Goal: Task Accomplishment & Management: Manage account settings

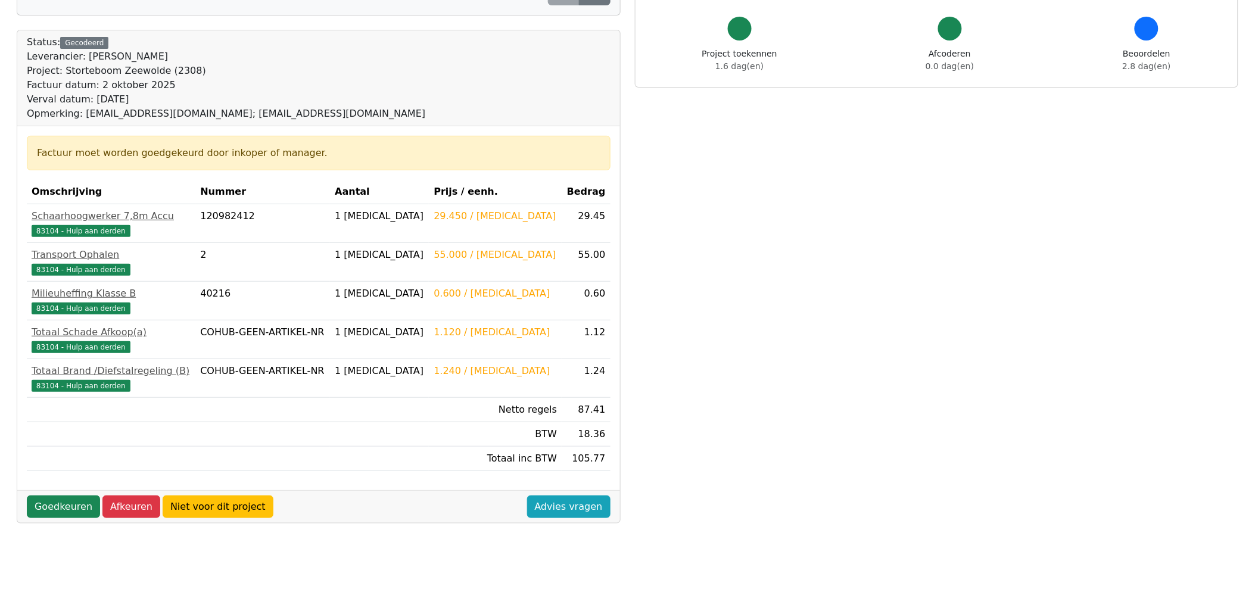
scroll to position [264, 0]
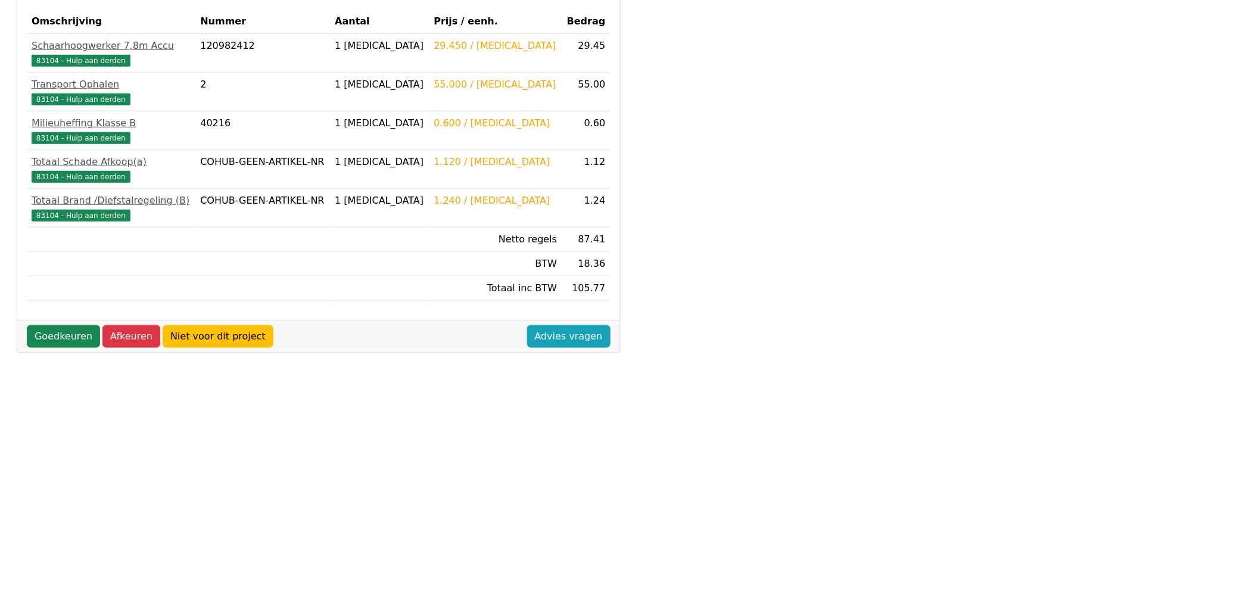
click at [493, 403] on div "Factuur nummer 1026472832 << >> Status: Gecodeerd Leverancier: Boels Verhuur Pr…" at bounding box center [319, 196] width 618 height 788
click at [48, 334] on link "Goedkeuren" at bounding box center [63, 336] width 73 height 23
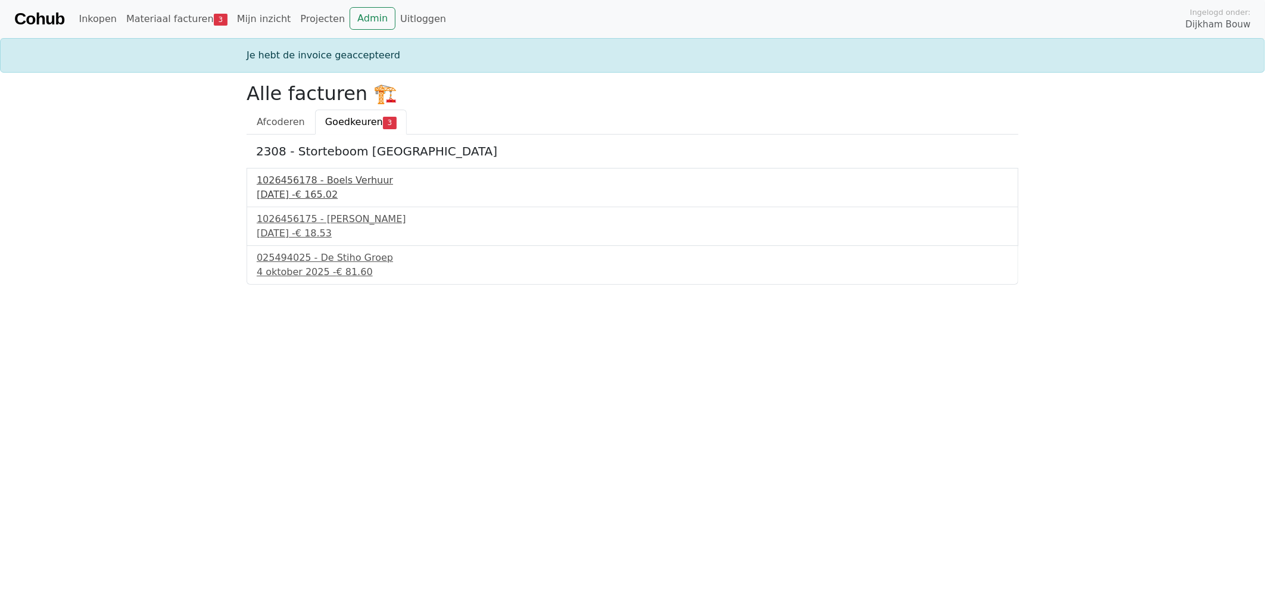
click at [346, 176] on div "1026456178 - Boels Verhuur" at bounding box center [632, 180] width 751 height 14
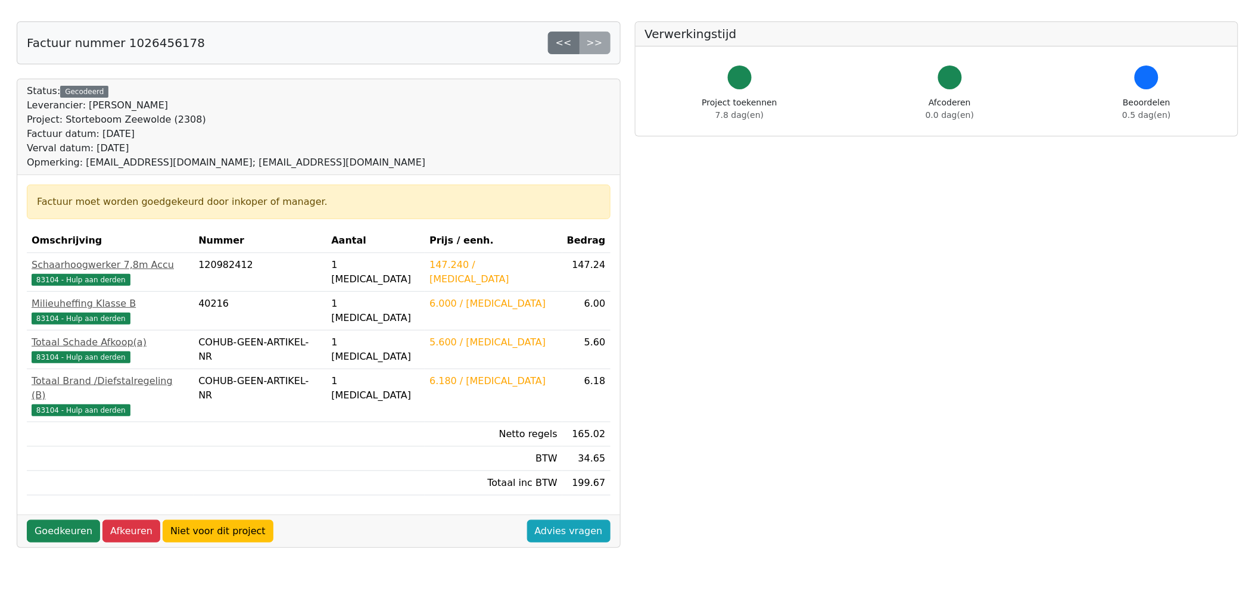
scroll to position [66, 0]
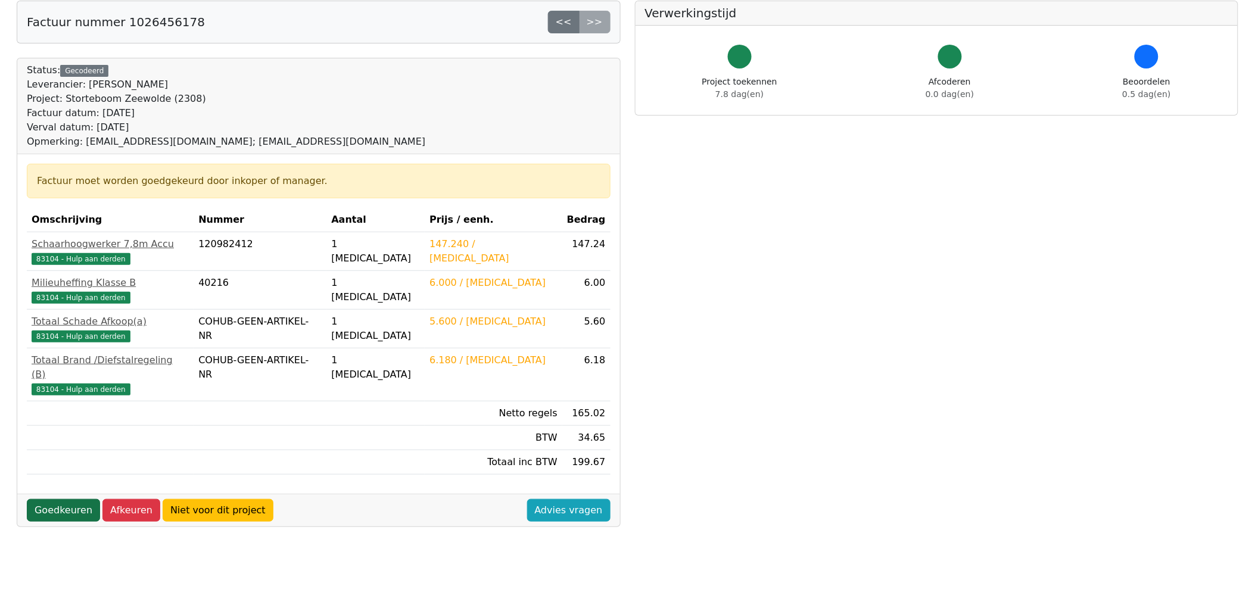
click at [38, 501] on link "Goedkeuren" at bounding box center [63, 510] width 73 height 23
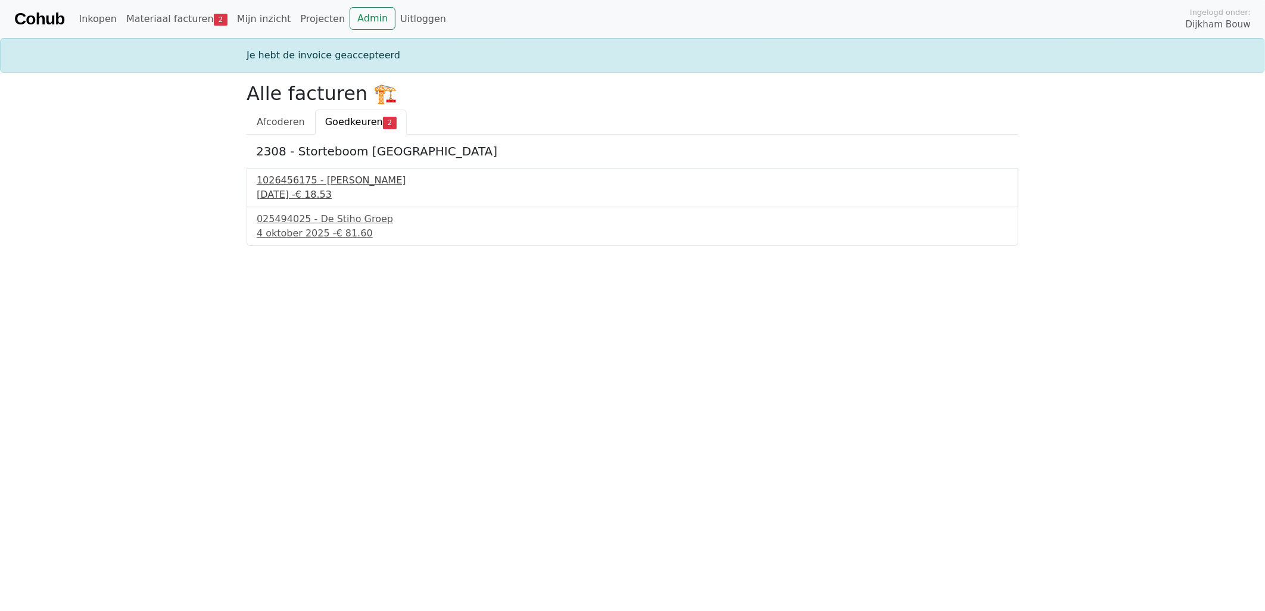
click at [341, 177] on div "1026456175 - Boels Verhuur" at bounding box center [632, 180] width 751 height 14
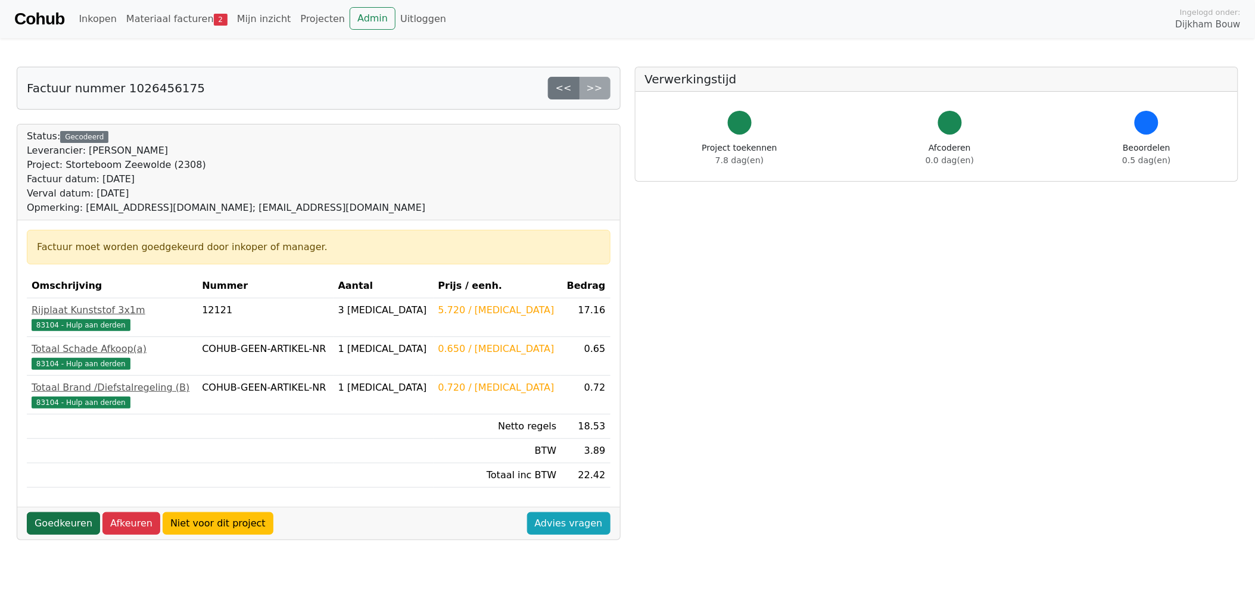
click at [61, 525] on link "Goedkeuren" at bounding box center [63, 523] width 73 height 23
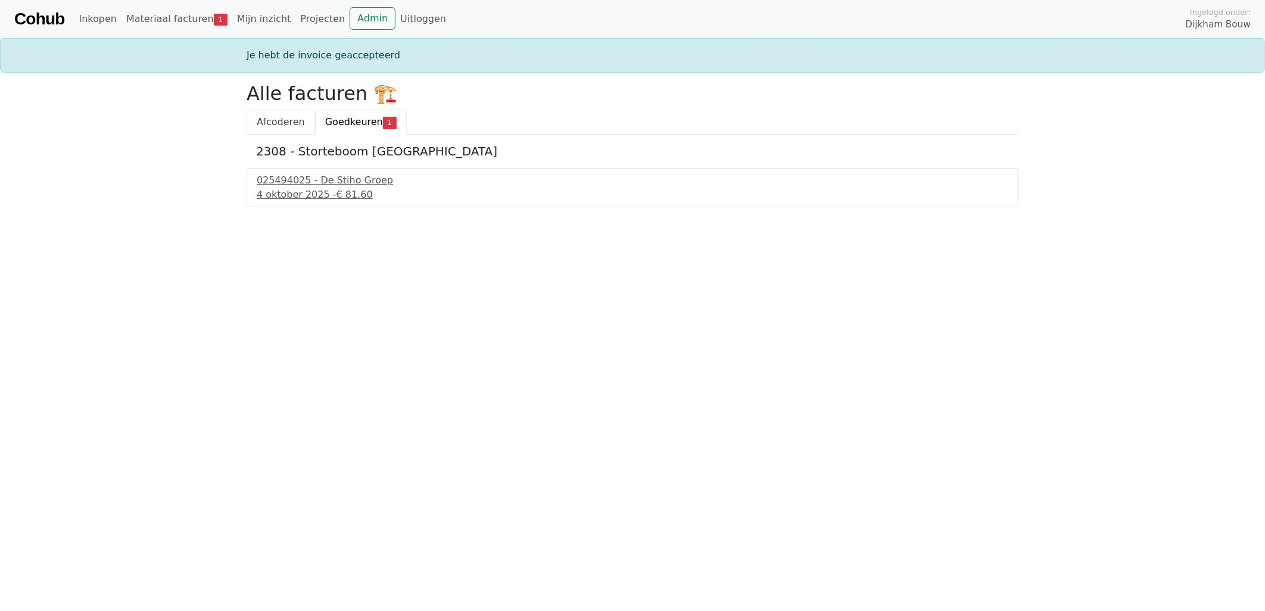
click at [280, 117] on span "Afcoderen" at bounding box center [281, 121] width 48 height 11
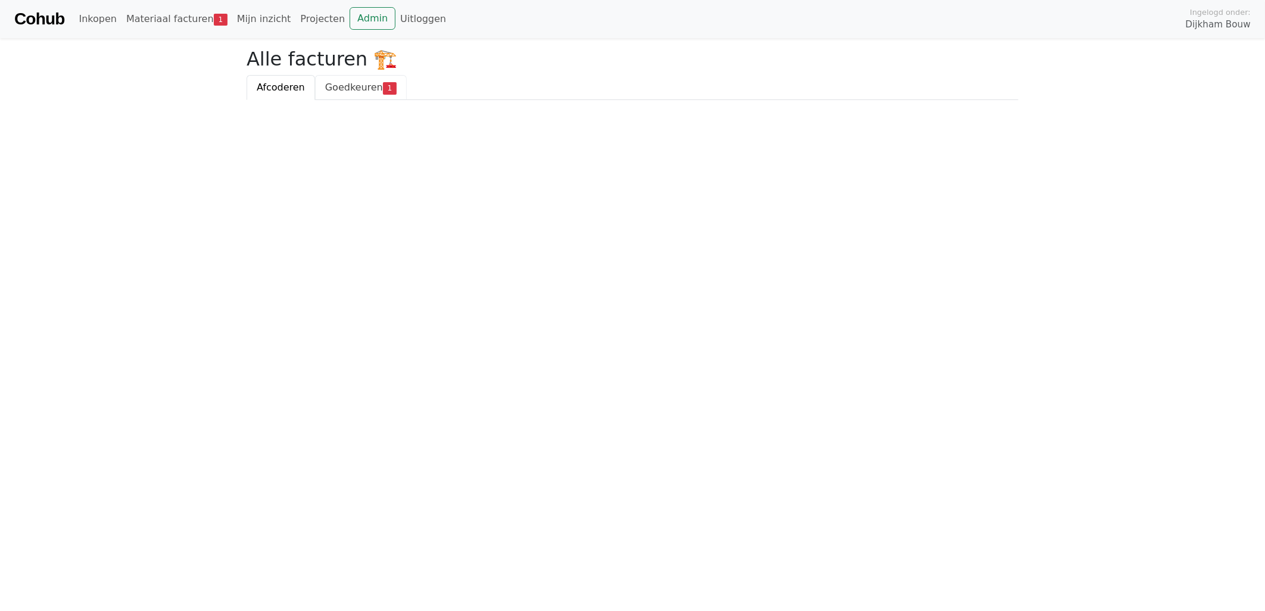
click at [344, 84] on span "Goedkeuren" at bounding box center [354, 87] width 58 height 11
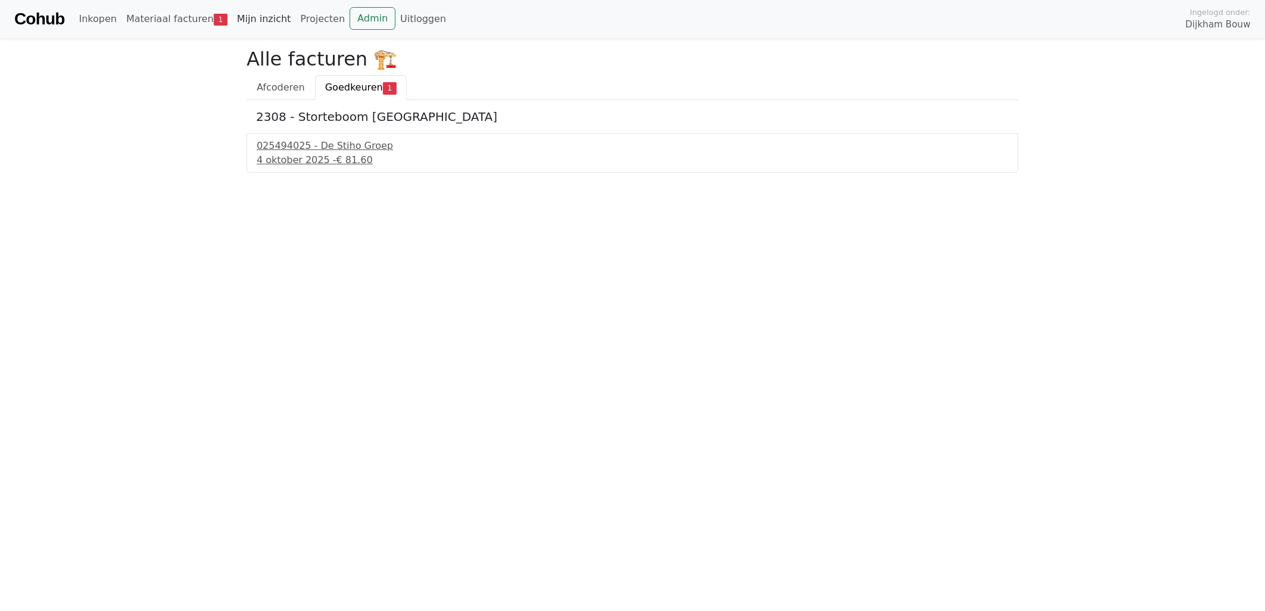
click at [252, 13] on link "Mijn inzicht" at bounding box center [264, 19] width 64 height 24
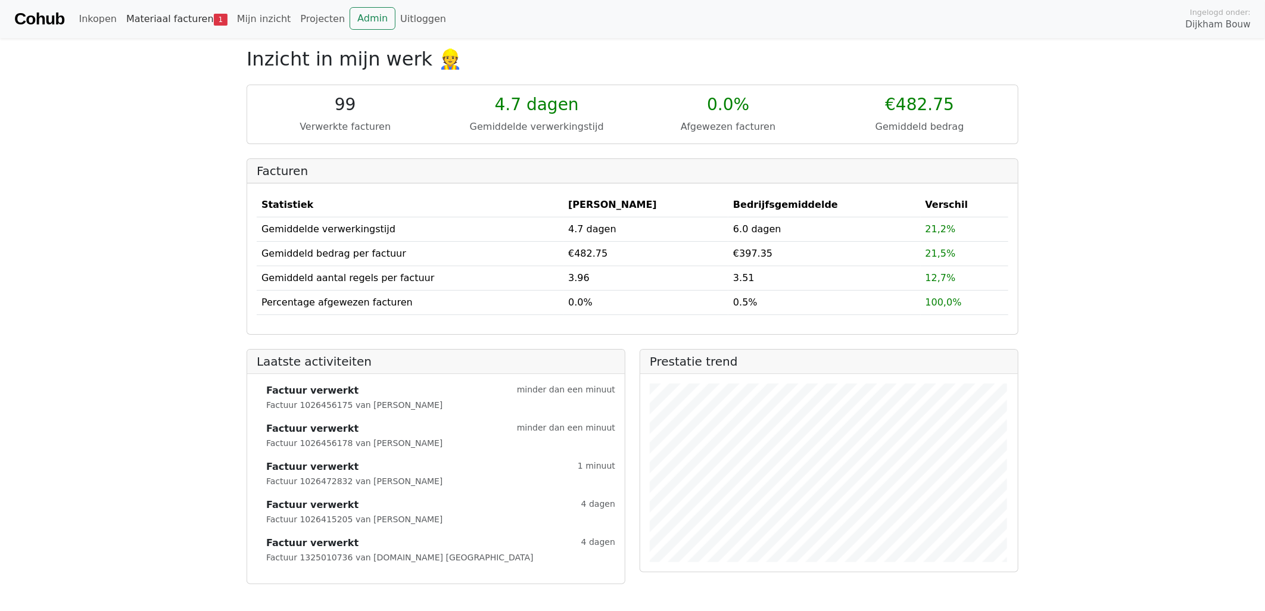
click at [164, 12] on link "Materiaal facturen 1" at bounding box center [176, 19] width 111 height 24
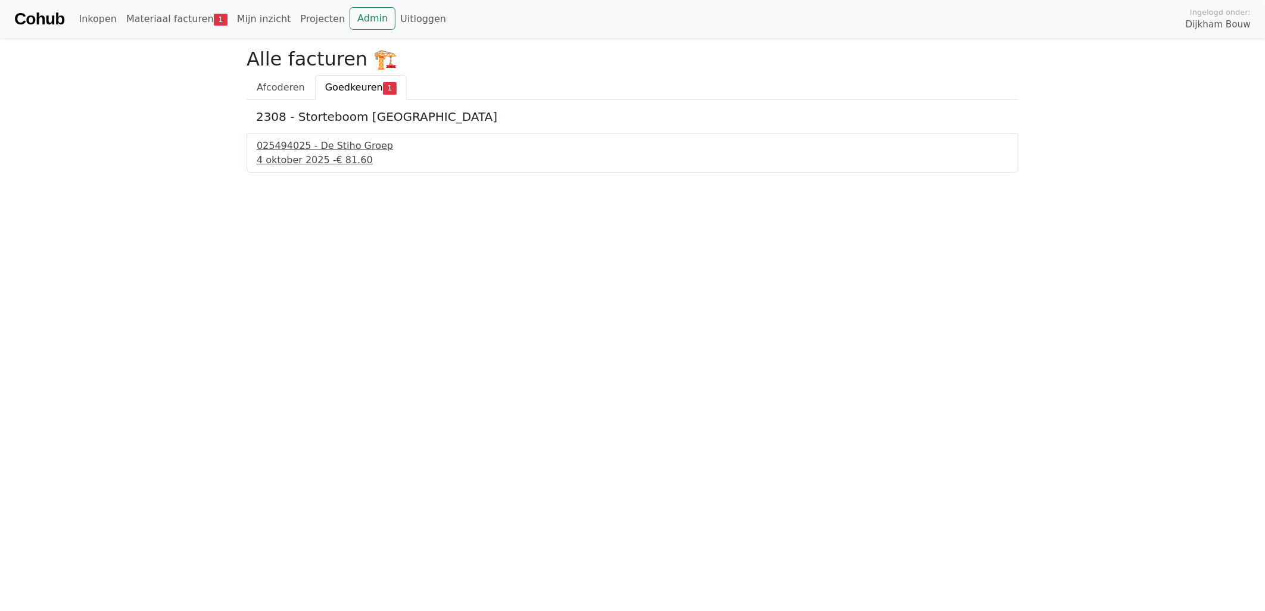
click at [358, 146] on div "025494025 - De Stiho Groep" at bounding box center [632, 146] width 751 height 14
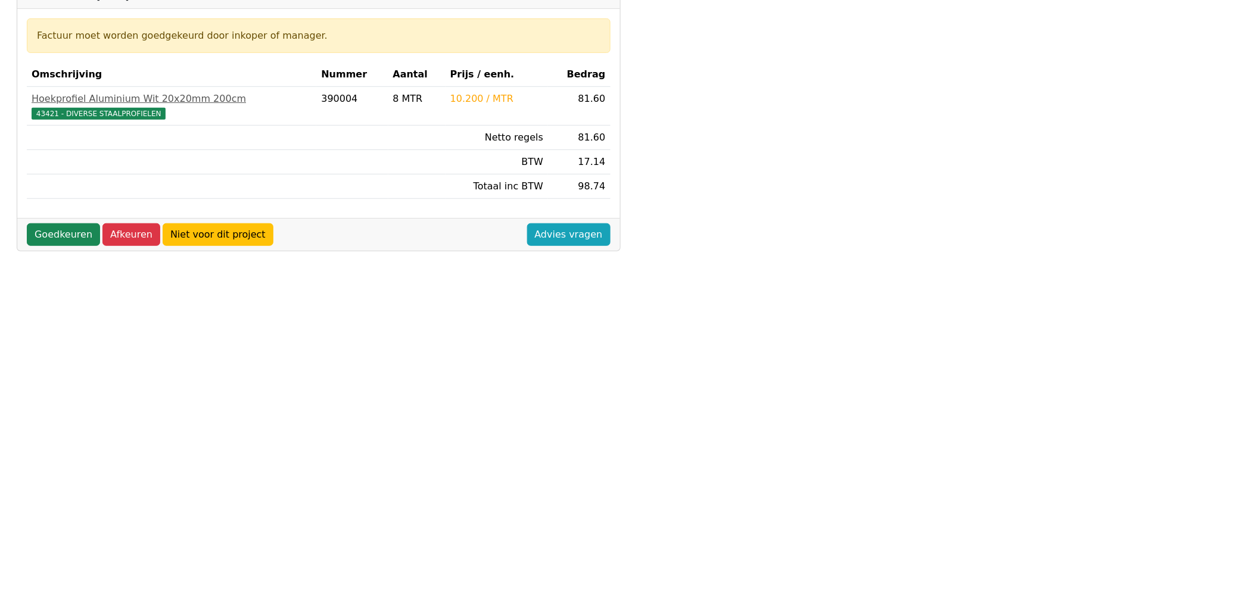
scroll to position [198, 0]
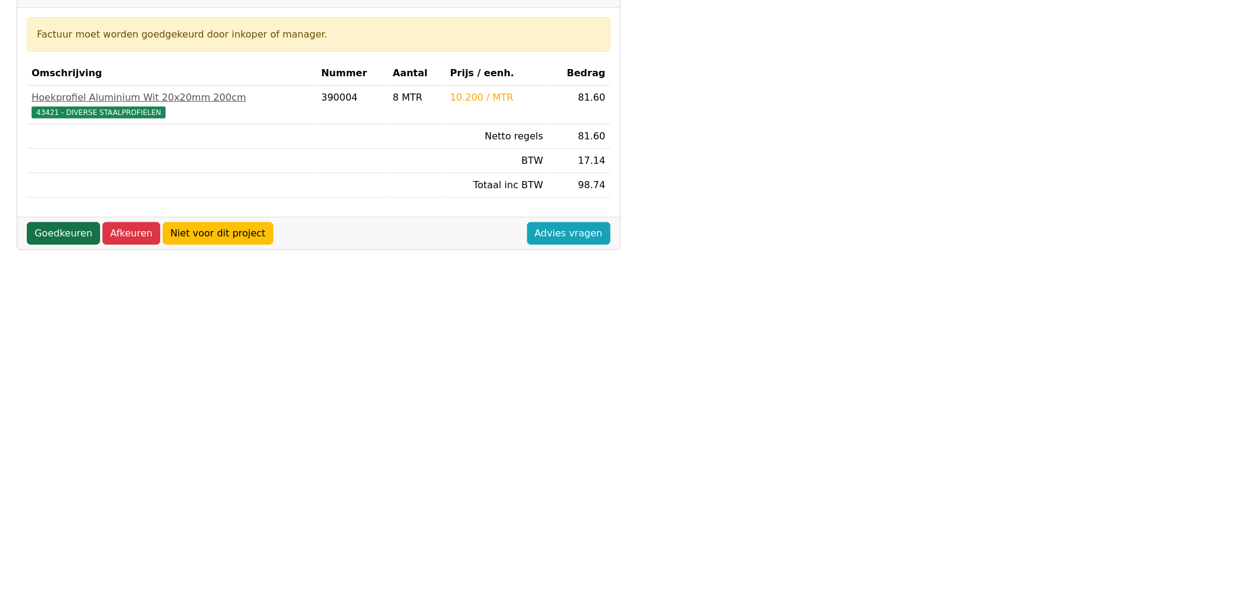
click at [38, 236] on link "Goedkeuren" at bounding box center [63, 233] width 73 height 23
